Goal: Obtain resource: Obtain resource

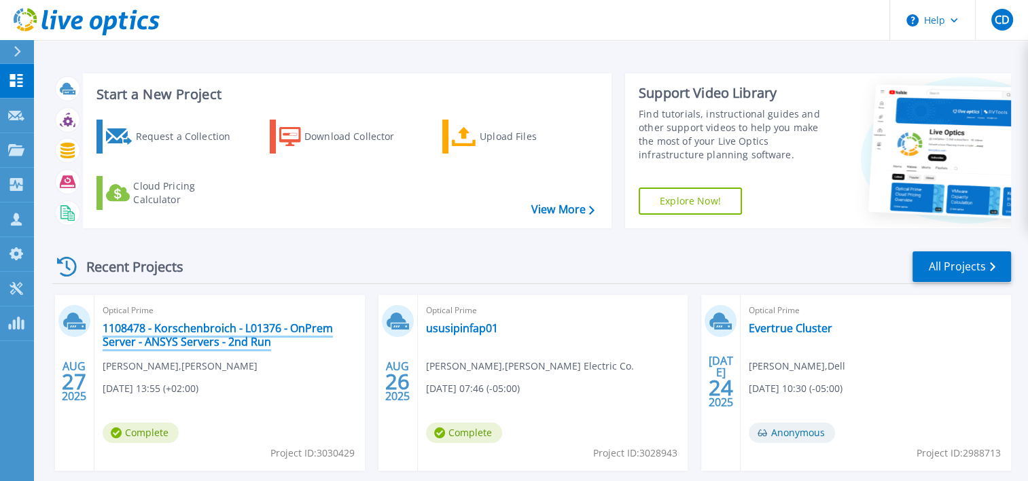
click at [199, 330] on link "1108478 - Korschenbroich - L01376 - OnPrem Server - ANSYS Servers - 2nd Run" at bounding box center [230, 334] width 254 height 27
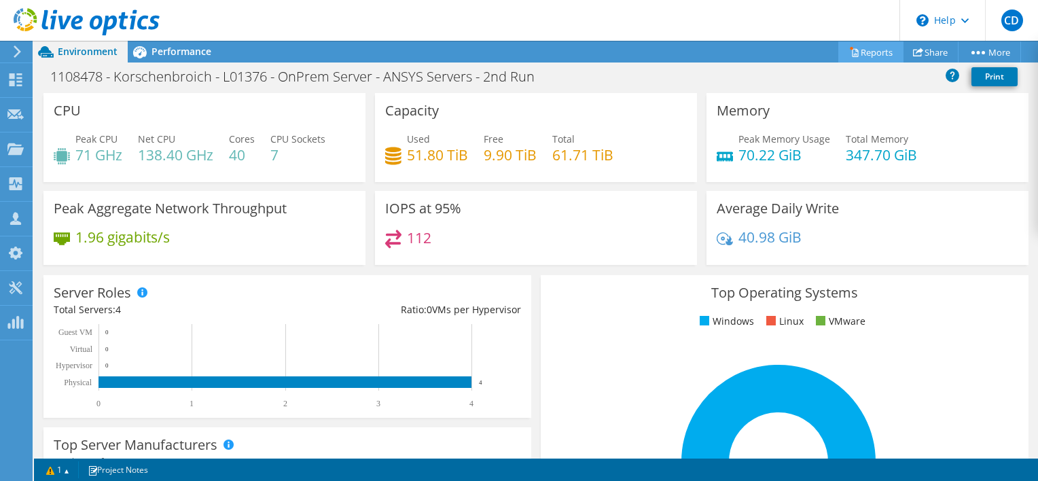
click at [868, 54] on link "Reports" at bounding box center [870, 51] width 65 height 21
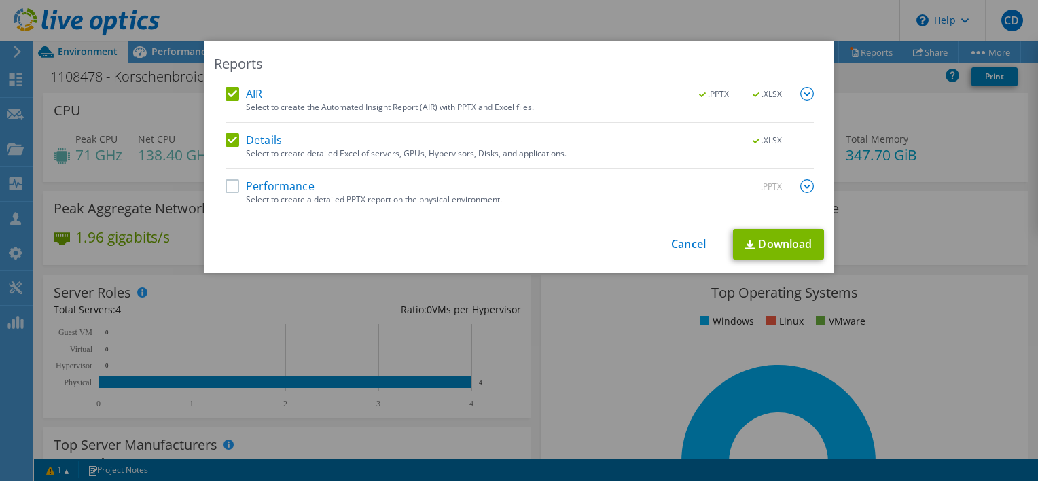
click at [681, 247] on link "Cancel" at bounding box center [688, 244] width 35 height 13
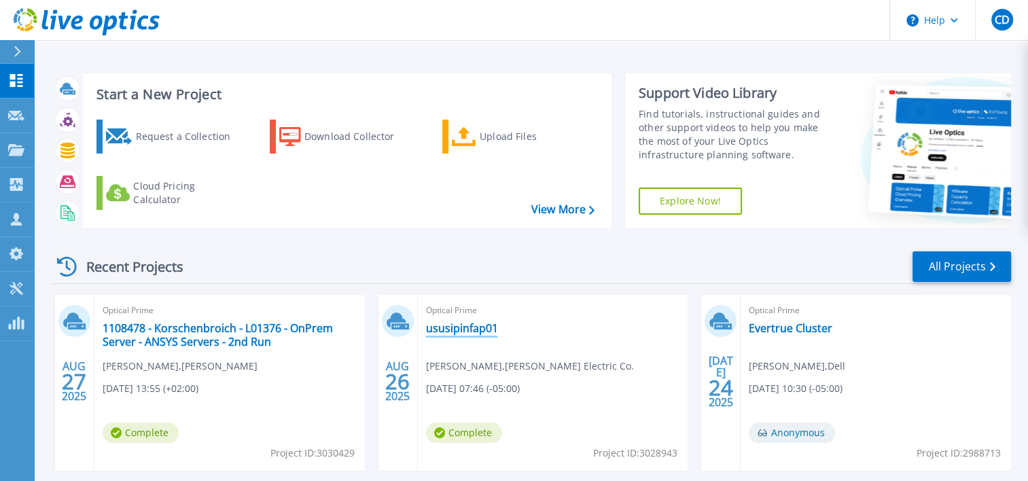
click at [461, 330] on link "ususipinfap01" at bounding box center [462, 328] width 72 height 14
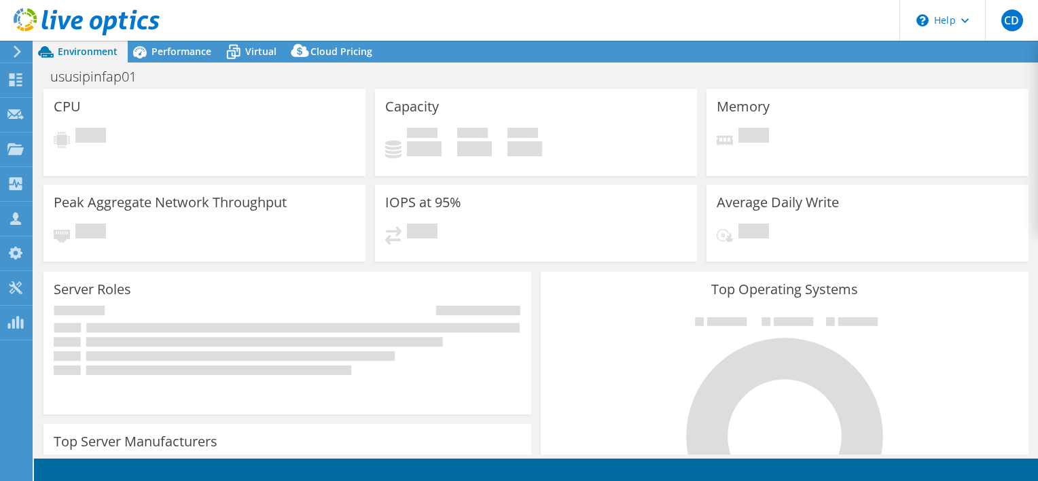
select select "USD"
